Goal: Task Accomplishment & Management: Manage account settings

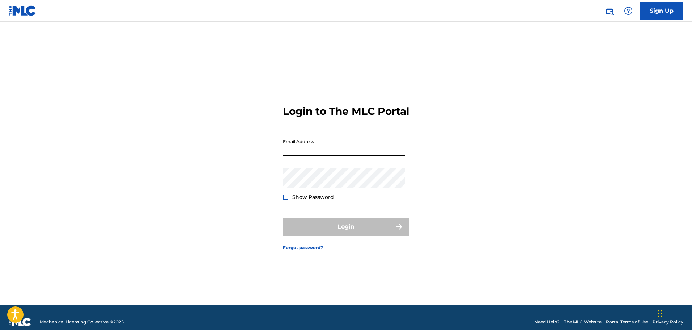
click at [306, 156] on input "Email Address" at bounding box center [344, 145] width 122 height 21
click at [314, 153] on input "Email Address" at bounding box center [344, 145] width 122 height 21
type input "[EMAIL_ADDRESS][DOMAIN_NAME]"
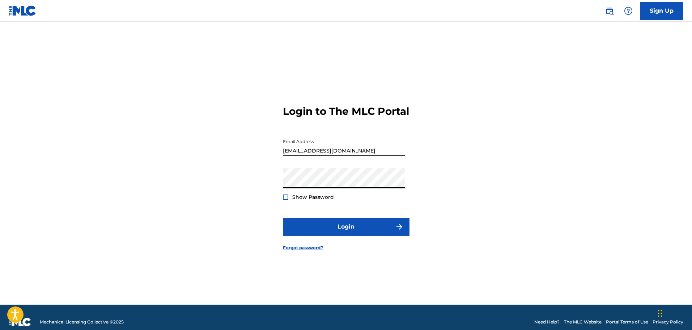
click at [318, 200] on span "Show Password" at bounding box center [313, 197] width 42 height 7
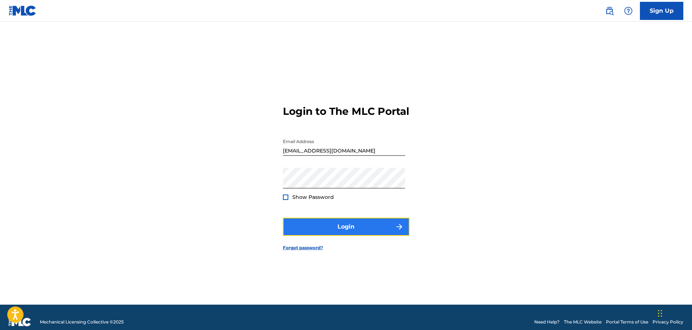
click at [342, 236] on button "Login" at bounding box center [346, 226] width 127 height 18
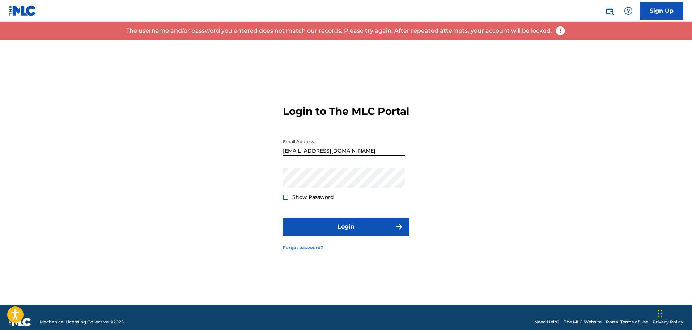
click at [307, 251] on link "Forgot password?" at bounding box center [303, 247] width 40 height 7
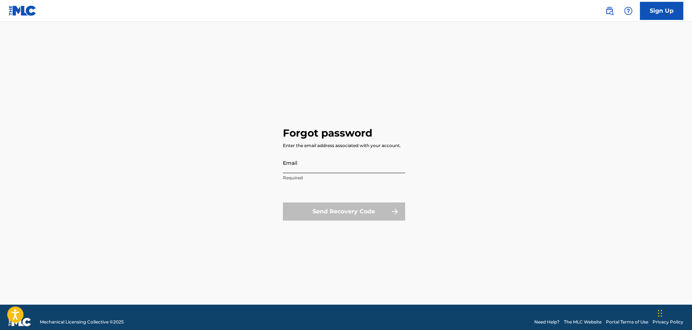
click at [316, 157] on input "Email" at bounding box center [344, 162] width 122 height 21
type input "[EMAIL_ADDRESS][DOMAIN_NAME]"
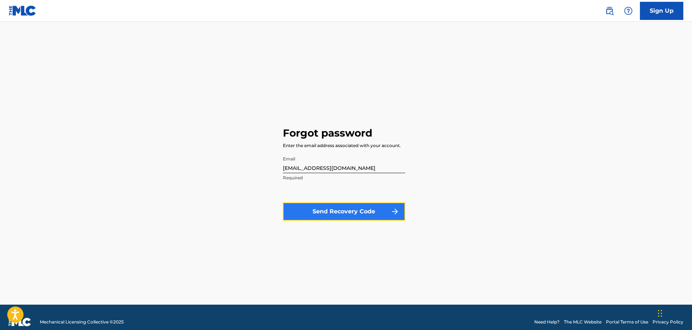
click at [350, 213] on button "Send Recovery Code" at bounding box center [344, 211] width 122 height 18
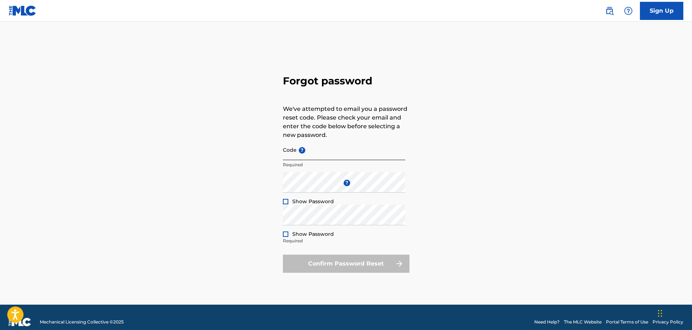
click at [354, 154] on input "Code ?" at bounding box center [344, 149] width 122 height 21
paste input "FP_5adaaad1a0c353e07a63f3263657"
type input "FP_5adaaad1a0c353e07a63f3263657"
click at [285, 200] on div at bounding box center [285, 201] width 5 height 5
click at [254, 193] on div "Forgot password We've attempted to email you a password reset code. Please chec…" at bounding box center [346, 172] width 507 height 265
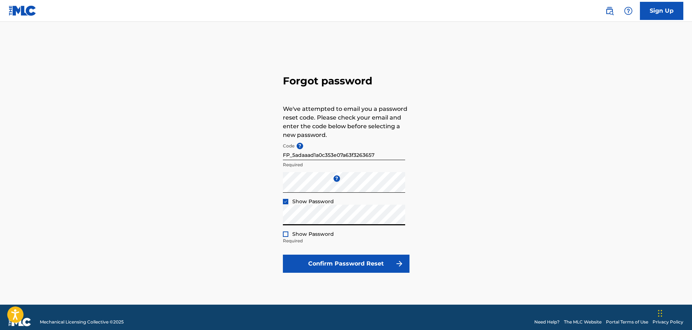
click at [309, 234] on span "Show Password" at bounding box center [313, 233] width 42 height 7
click at [287, 231] on div at bounding box center [285, 233] width 5 height 5
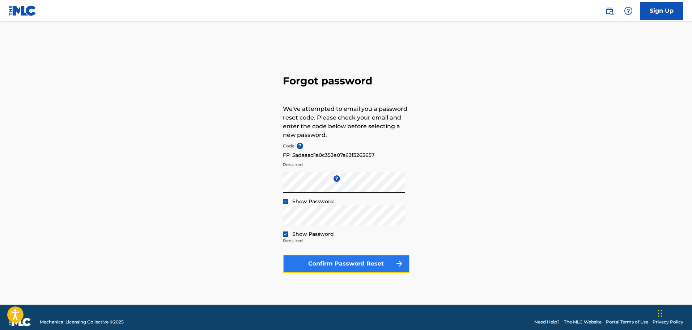
click at [360, 271] on button "Confirm Password Reset" at bounding box center [346, 263] width 127 height 18
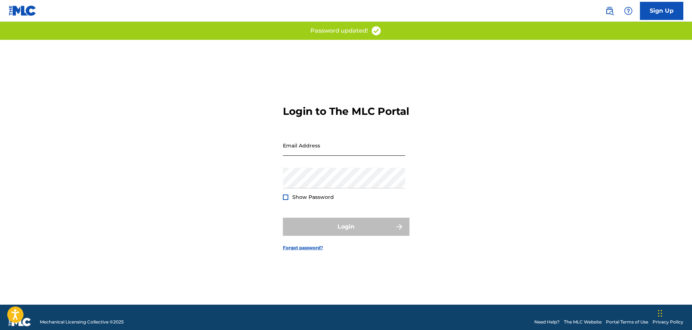
click at [344, 156] on input "Email Address" at bounding box center [344, 145] width 122 height 21
type input "[EMAIL_ADDRESS][DOMAIN_NAME]"
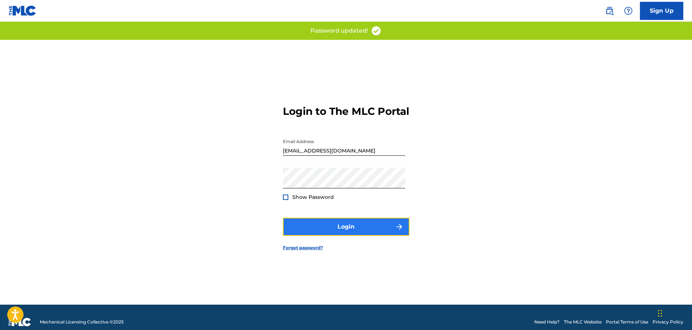
click at [348, 228] on button "Login" at bounding box center [346, 226] width 127 height 18
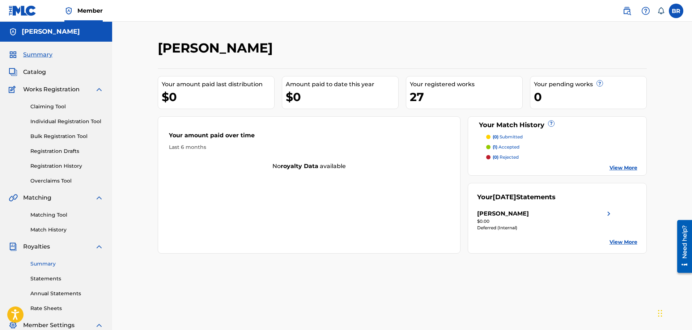
click at [48, 264] on link "Summary" at bounding box center [66, 264] width 73 height 8
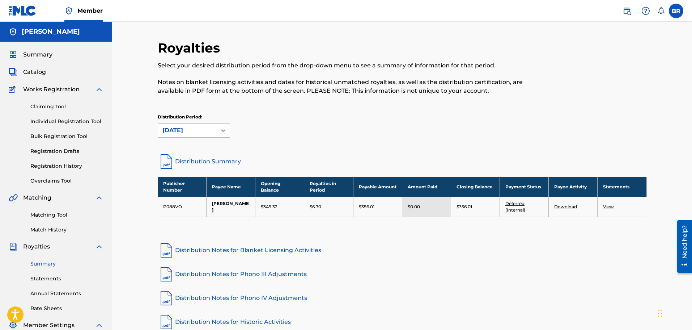
click at [206, 131] on div "September 2025" at bounding box center [187, 130] width 50 height 9
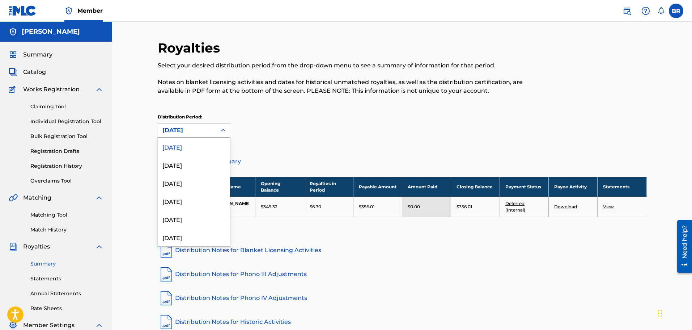
click at [377, 119] on div "Distribution Period: 54 results available. Use Up and Down to choose options, p…" at bounding box center [402, 126] width 489 height 24
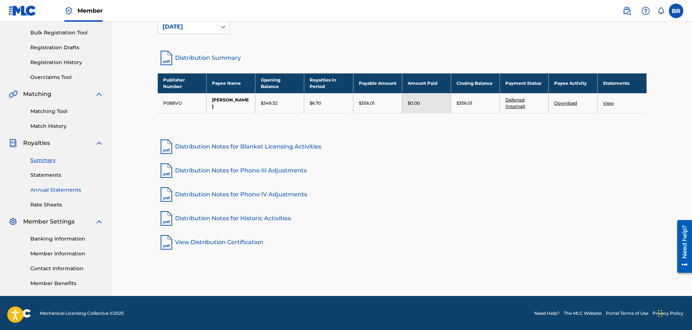
scroll to position [104, 0]
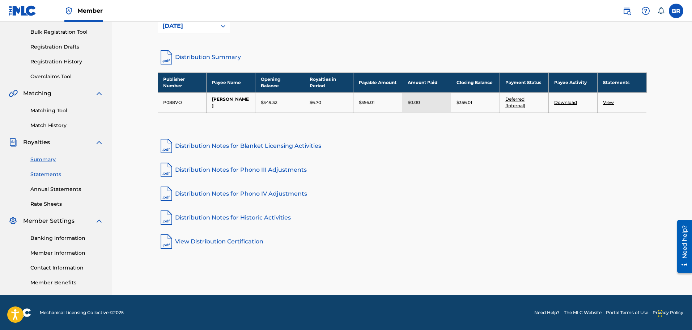
click at [52, 175] on link "Statements" at bounding box center [66, 174] width 73 height 8
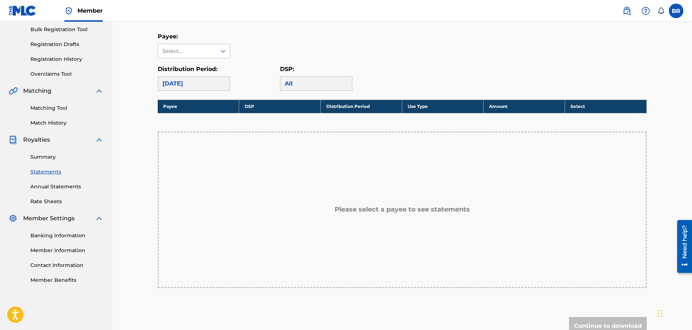
scroll to position [109, 0]
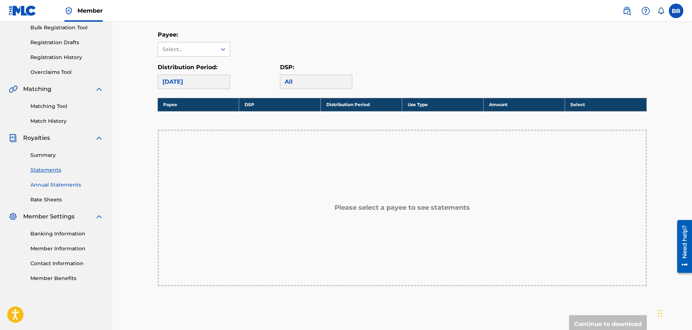
click at [78, 183] on link "Annual Statements" at bounding box center [66, 185] width 73 height 8
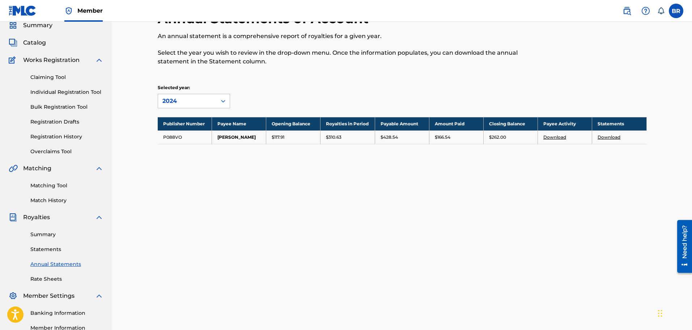
scroll to position [72, 0]
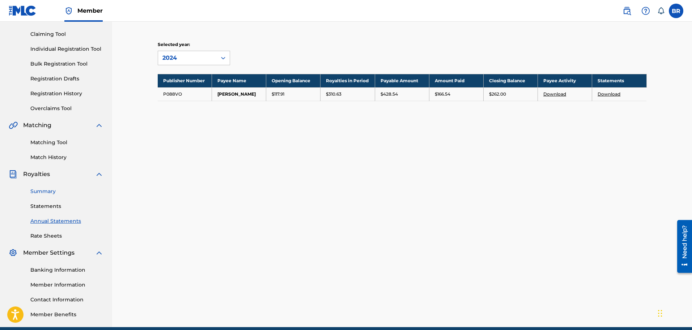
click at [52, 192] on link "Summary" at bounding box center [66, 191] width 73 height 8
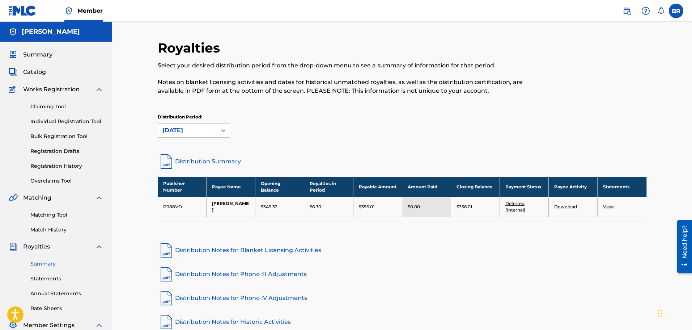
click at [507, 202] on link "Deferred (Internal)" at bounding box center [515, 206] width 20 height 12
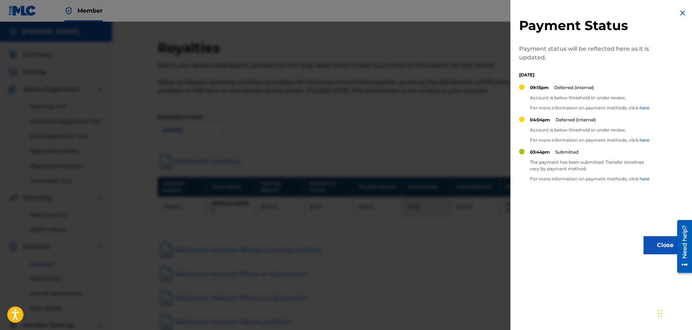
click at [356, 127] on div at bounding box center [346, 187] width 692 height 330
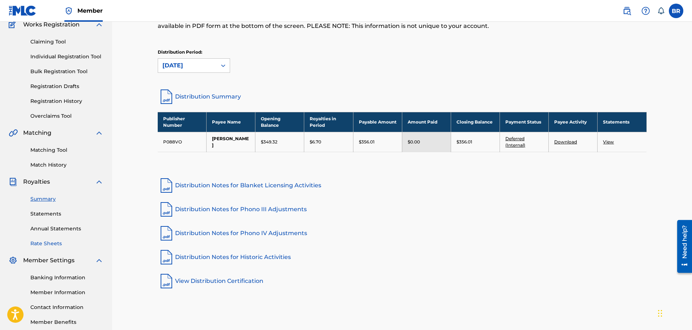
scroll to position [104, 0]
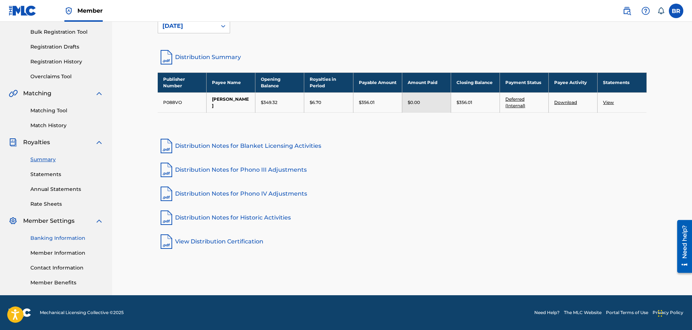
click at [77, 240] on link "Banking Information" at bounding box center [66, 238] width 73 height 8
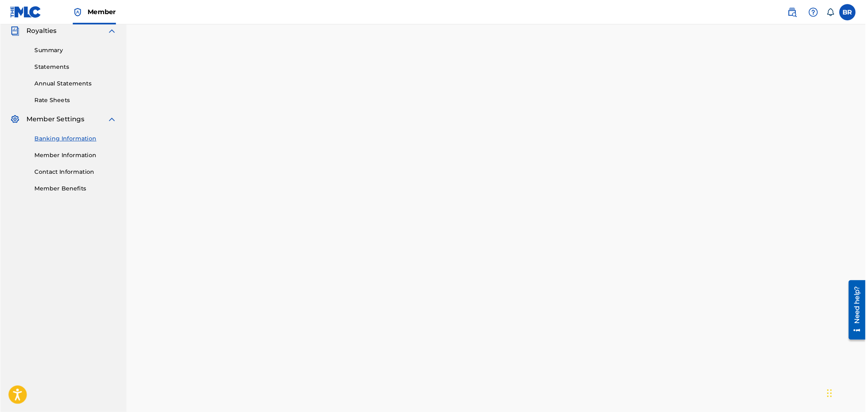
scroll to position [219, 0]
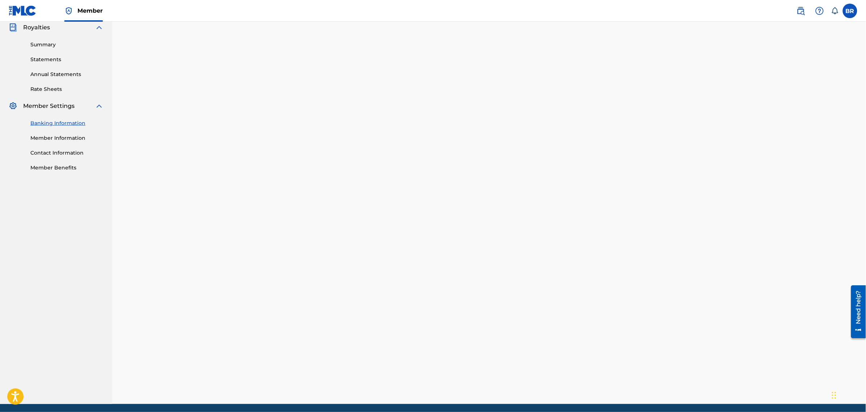
drag, startPoint x: 685, startPoint y: 0, endPoint x: 213, endPoint y: 133, distance: 490.3
click at [213, 134] on div "Banking and Tax The Banking and Tax tab needs to be fully completed before any …" at bounding box center [489, 103] width 754 height 601
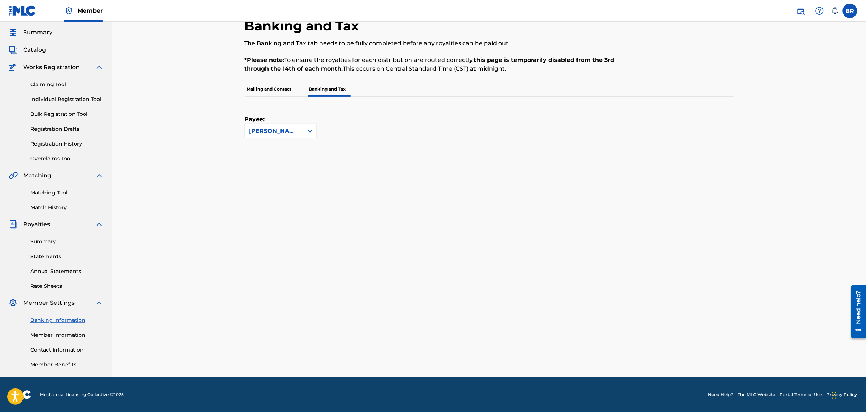
scroll to position [22, 0]
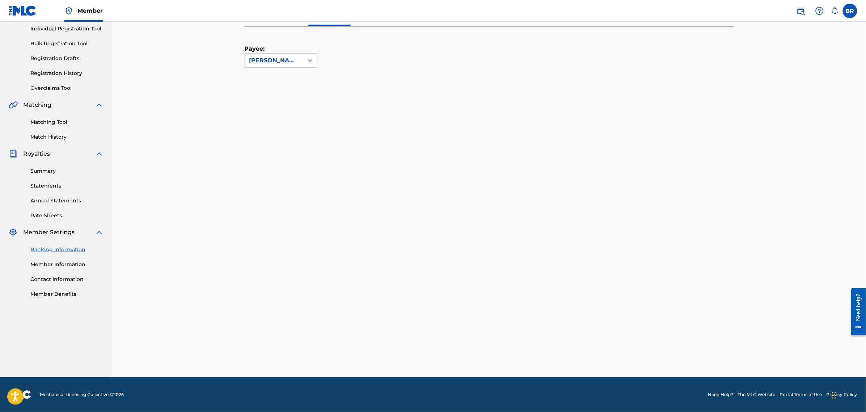
scroll to position [92, 0]
